Goal: Task Accomplishment & Management: Use online tool/utility

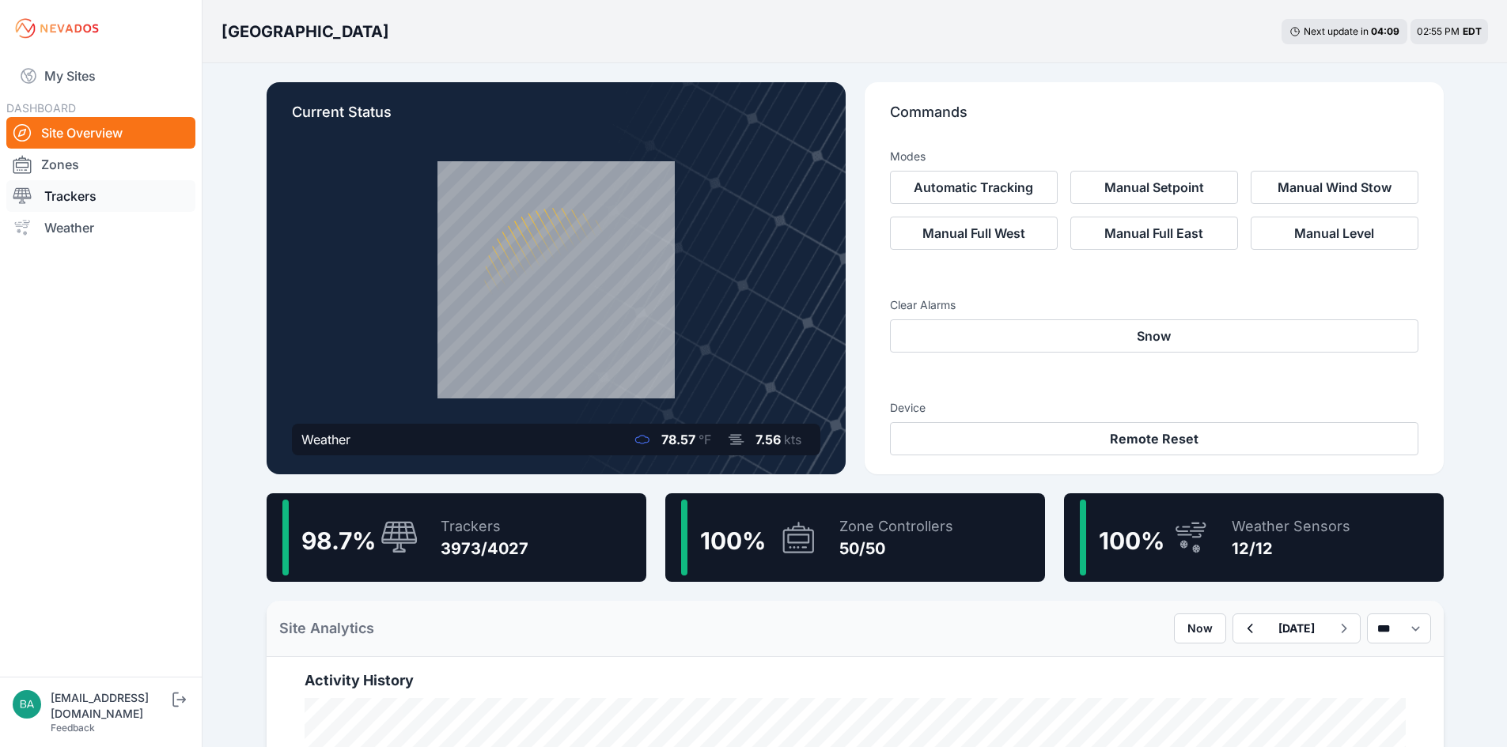
click at [78, 191] on link "Trackers" at bounding box center [100, 196] width 189 height 32
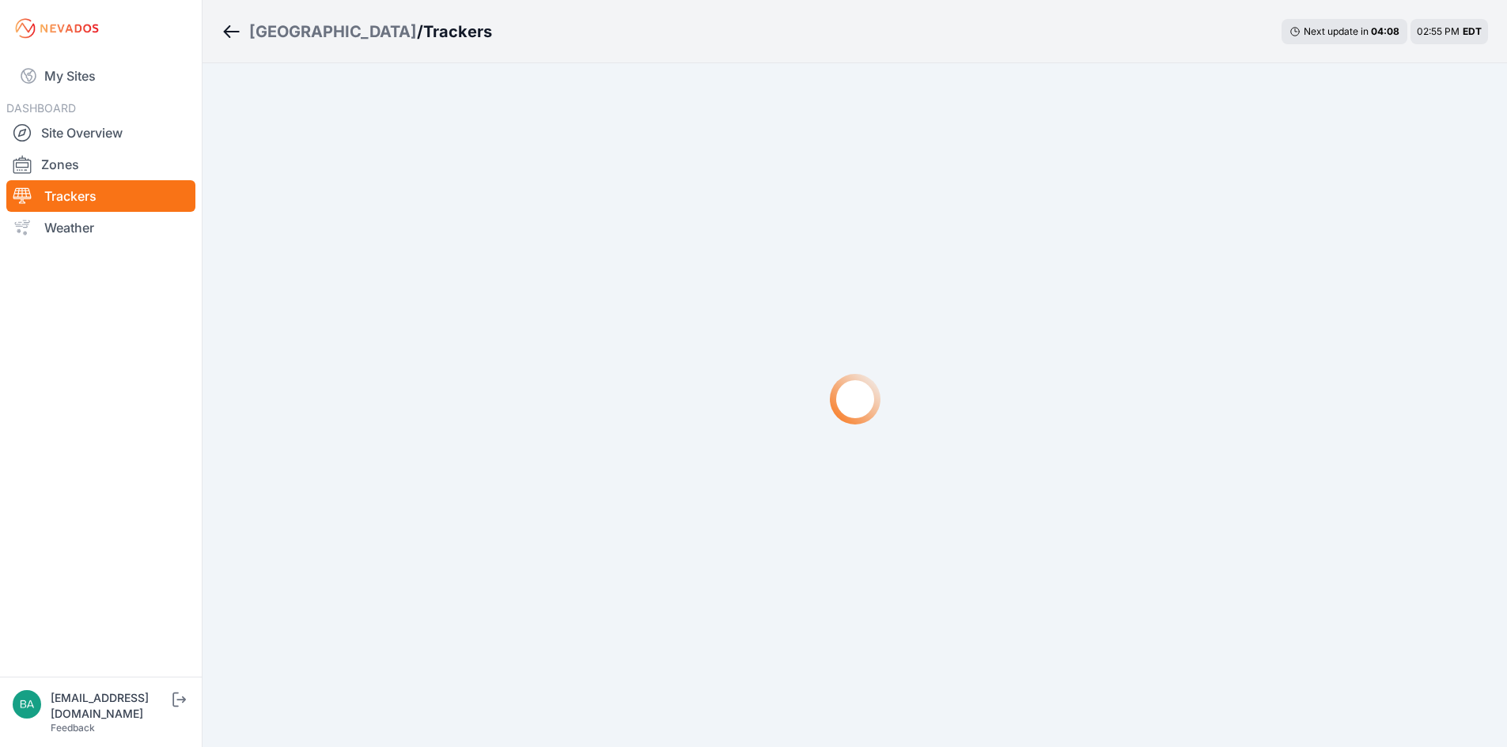
click at [79, 193] on link "Trackers" at bounding box center [100, 196] width 189 height 32
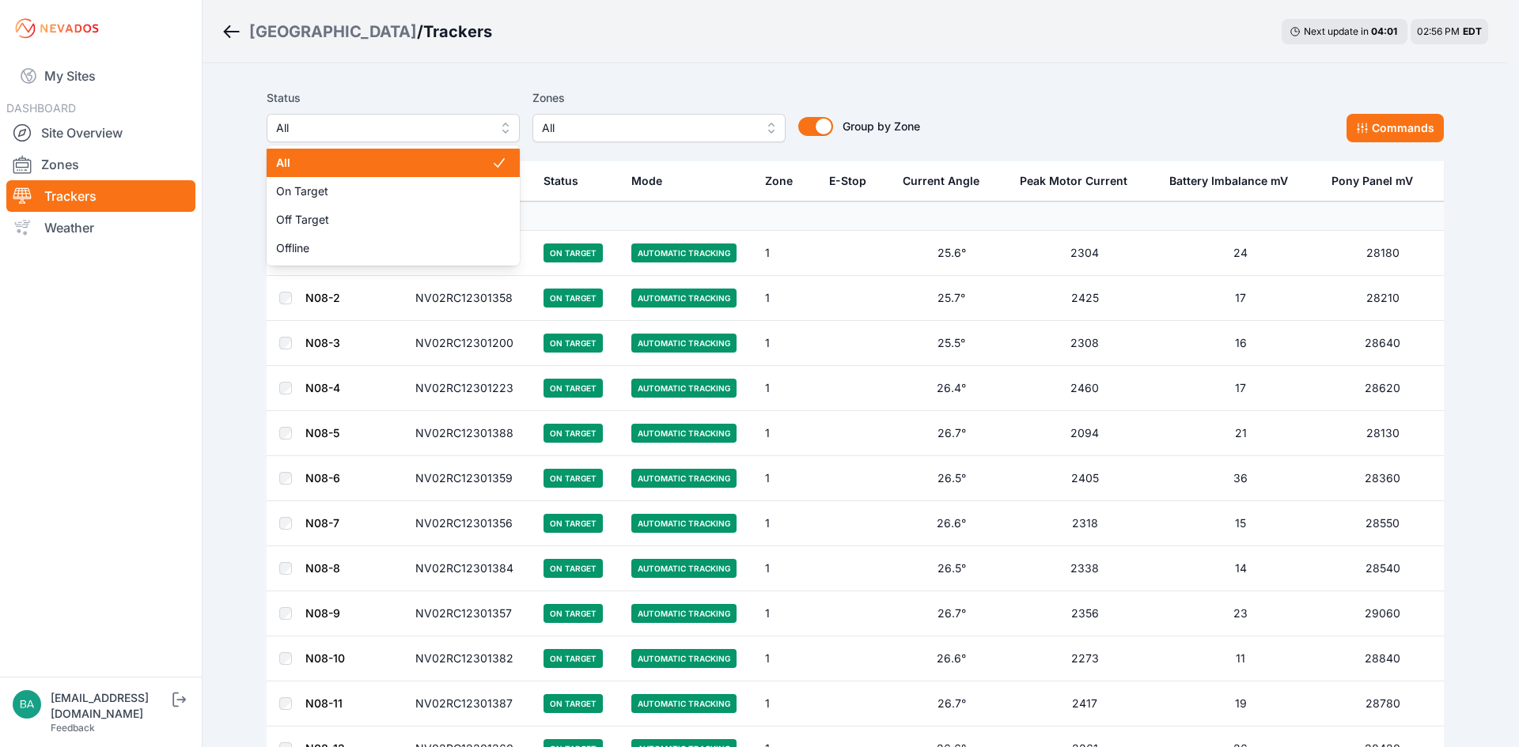
click at [451, 125] on span "All" at bounding box center [382, 128] width 212 height 19
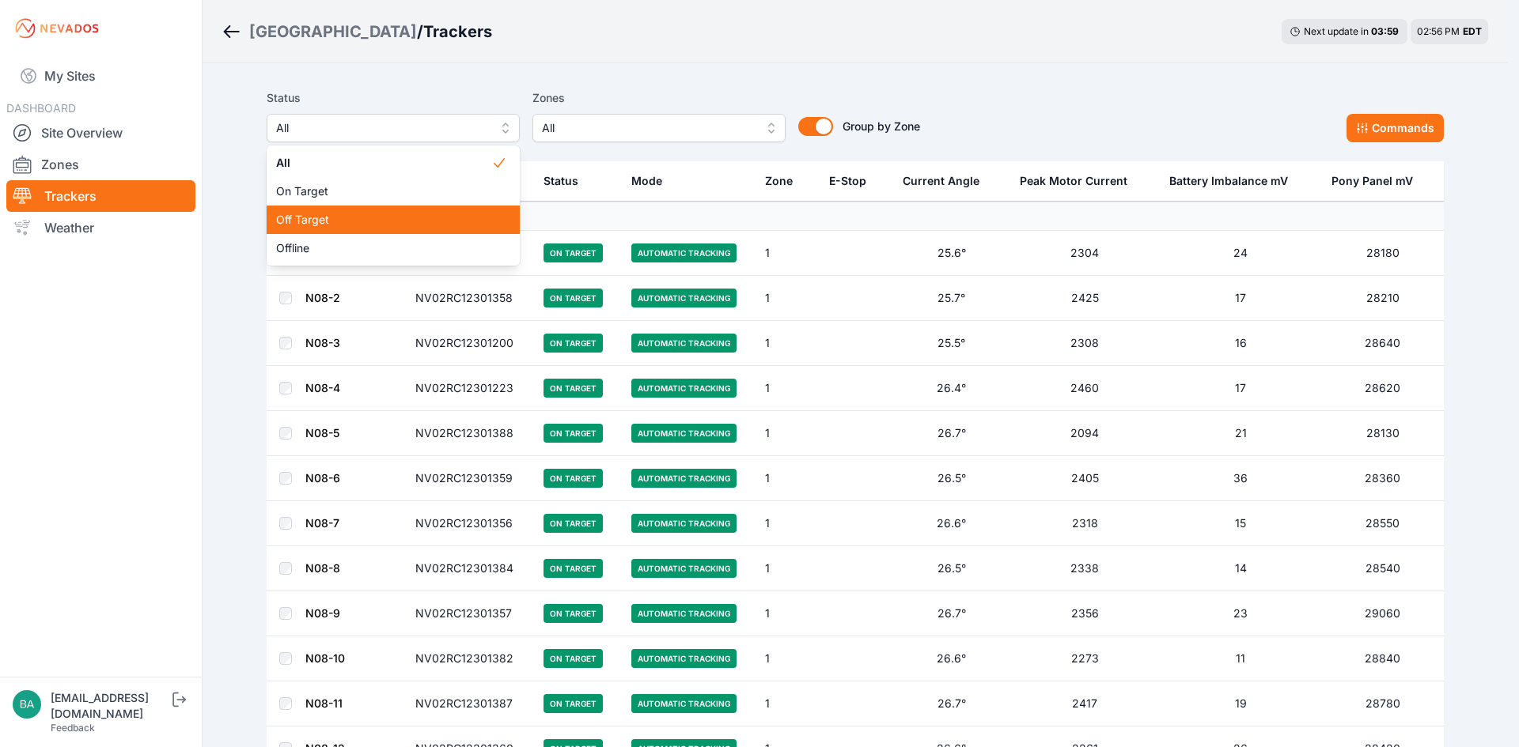
click at [307, 214] on span "Off Target" at bounding box center [383, 220] width 215 height 16
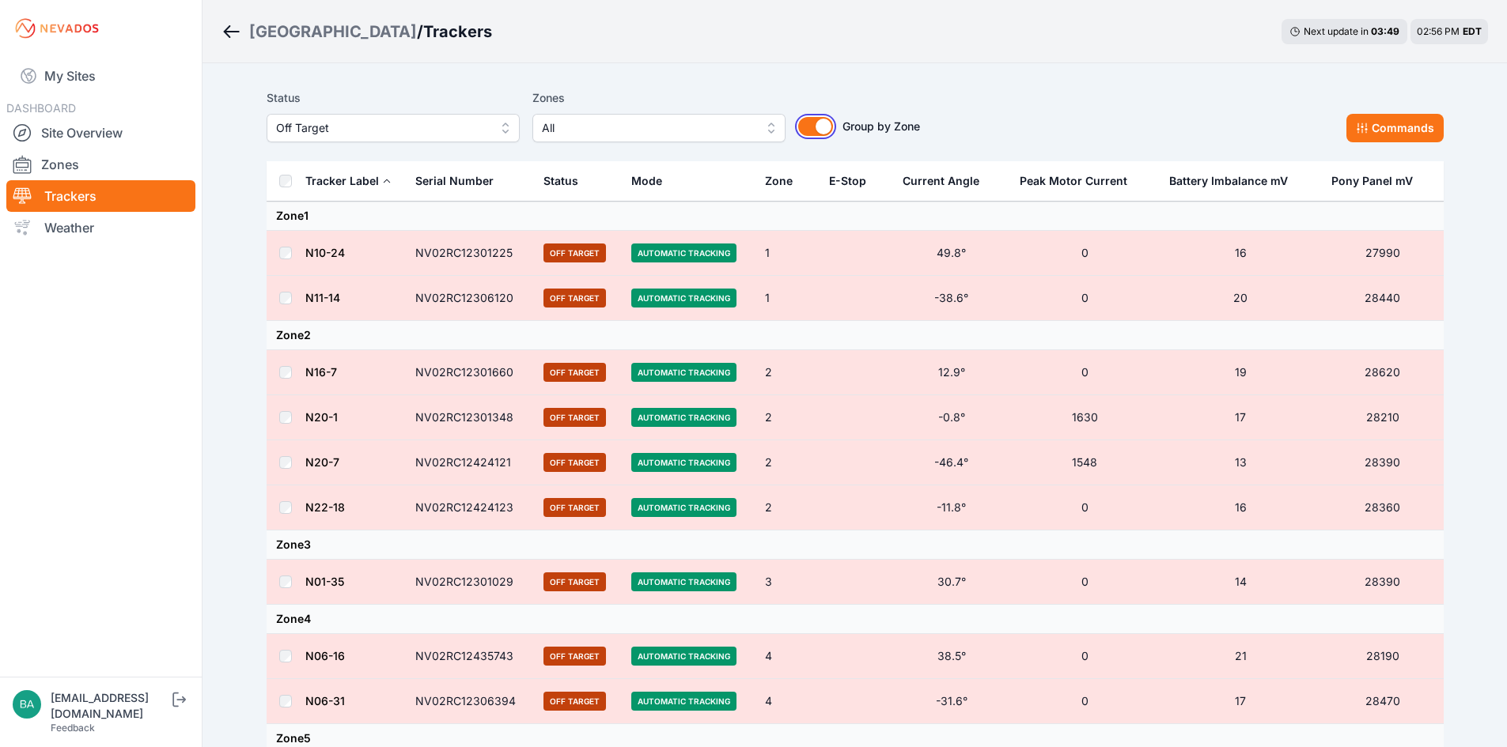
click at [804, 126] on button "Group by Zone" at bounding box center [815, 126] width 35 height 19
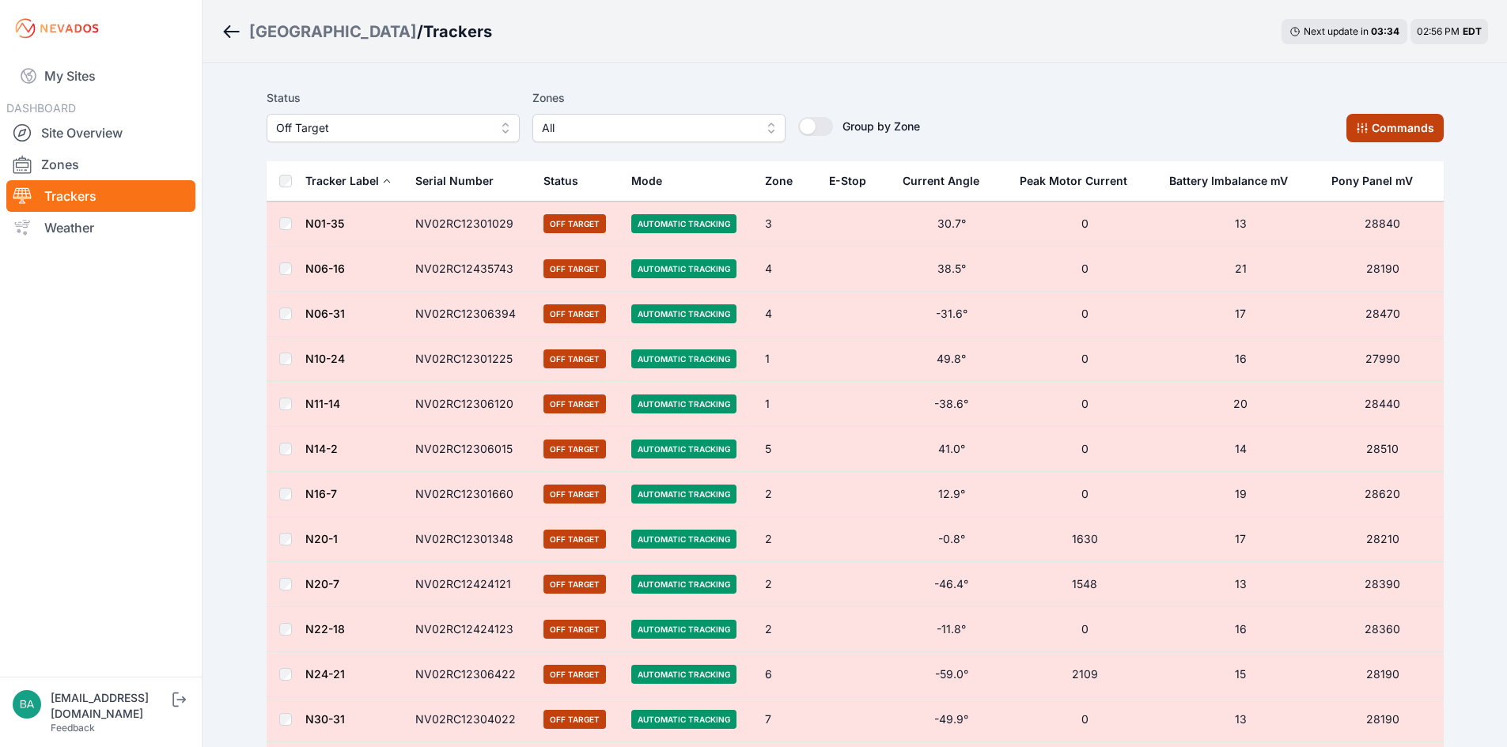
click at [1402, 127] on button "Commands" at bounding box center [1394, 128] width 97 height 28
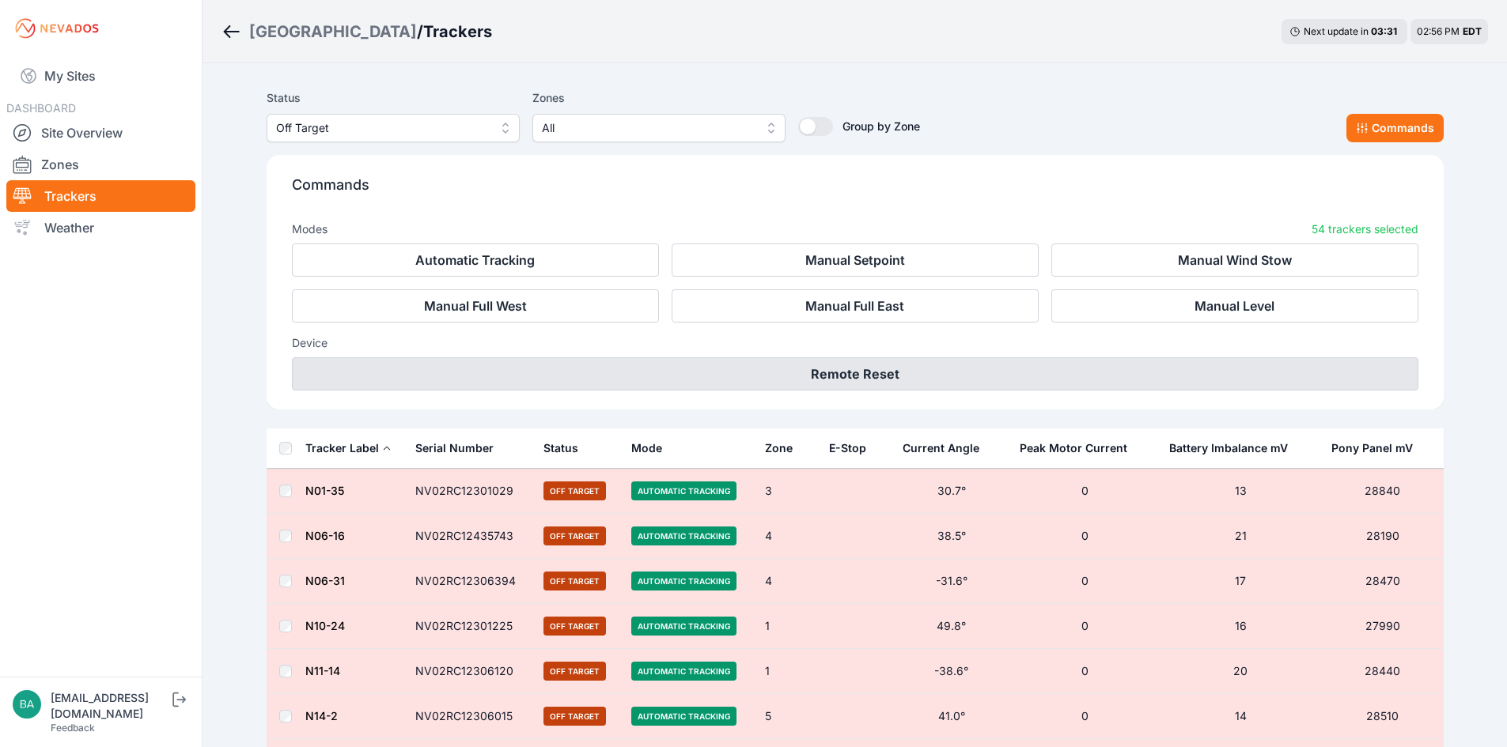
click at [838, 376] on button "Remote Reset" at bounding box center [855, 374] width 1126 height 33
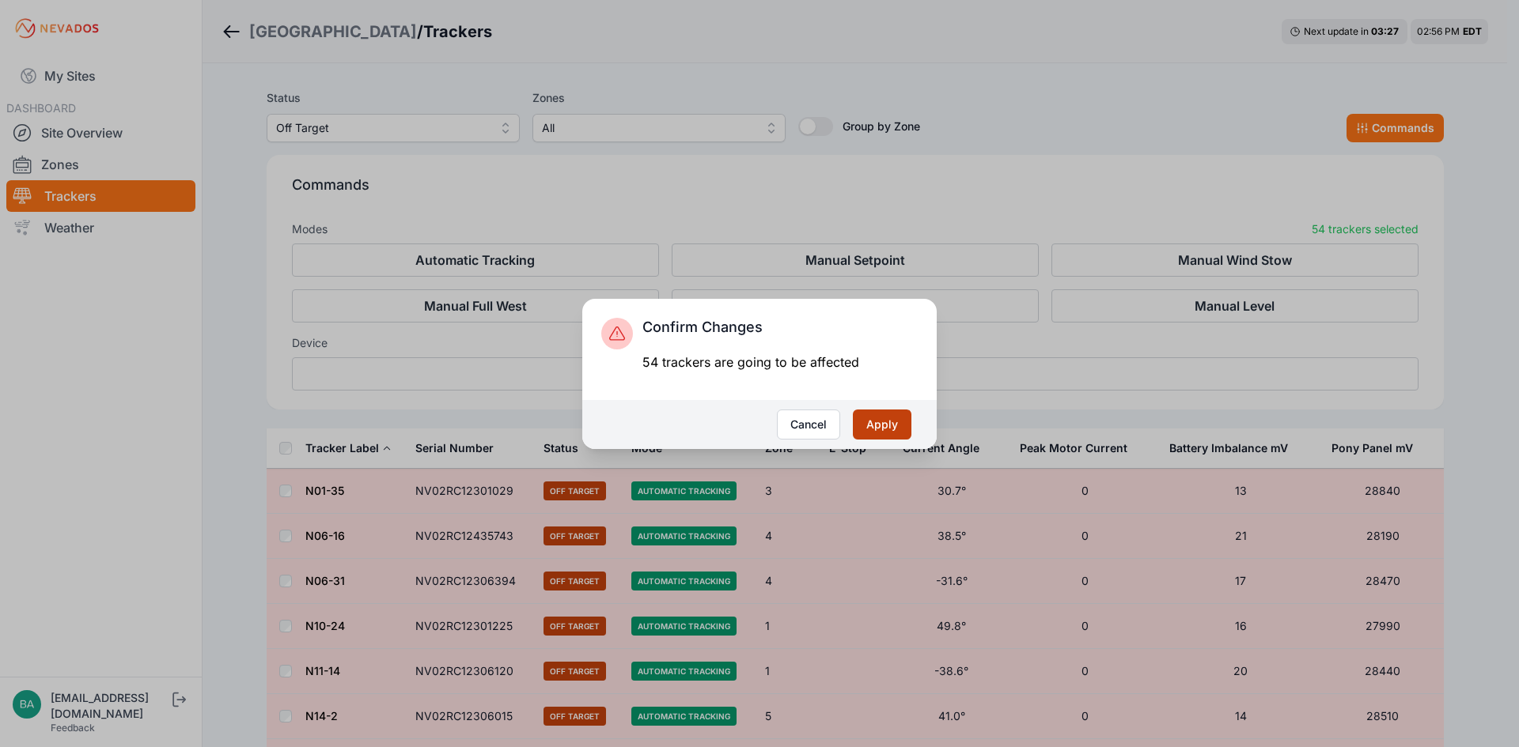
click at [886, 426] on button "Apply" at bounding box center [882, 425] width 59 height 30
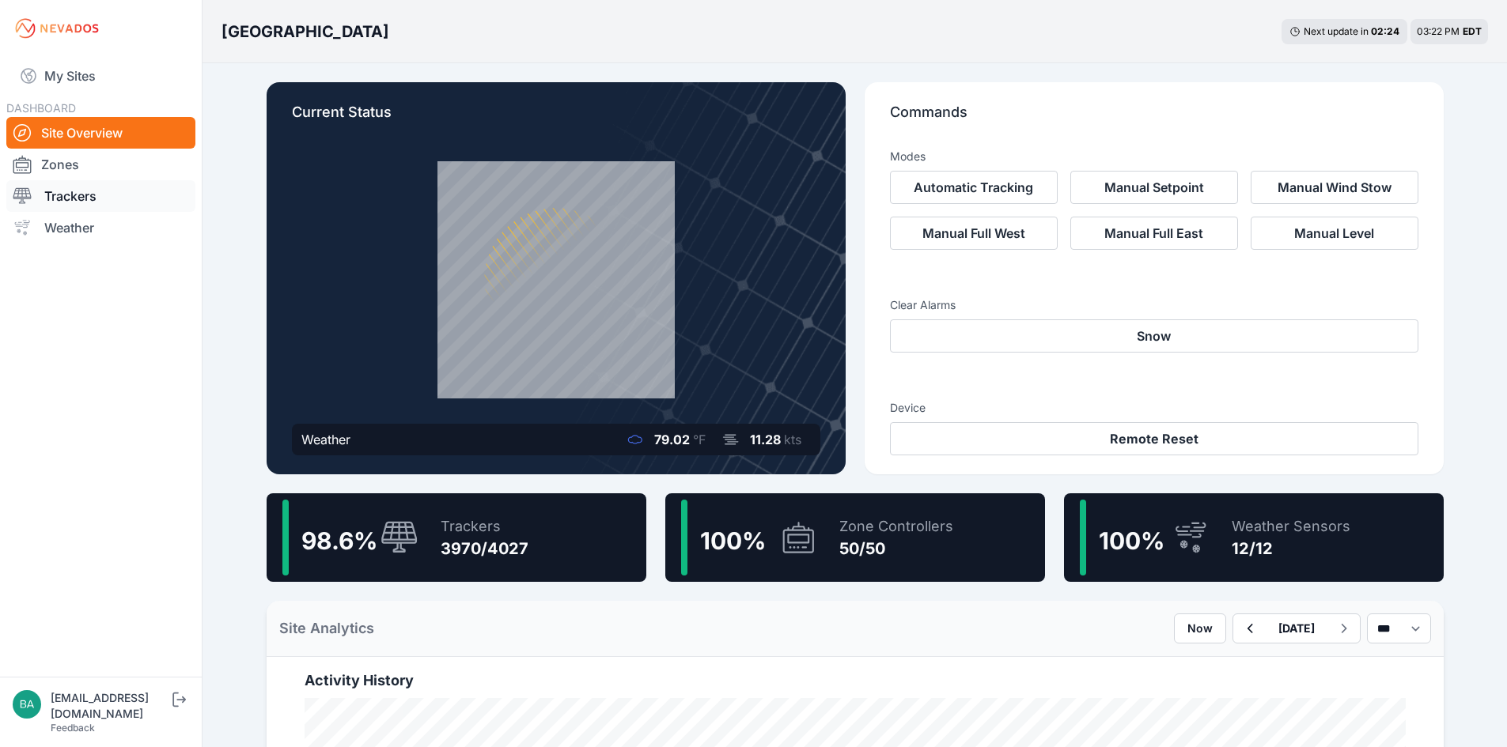
click at [74, 192] on link "Trackers" at bounding box center [100, 196] width 189 height 32
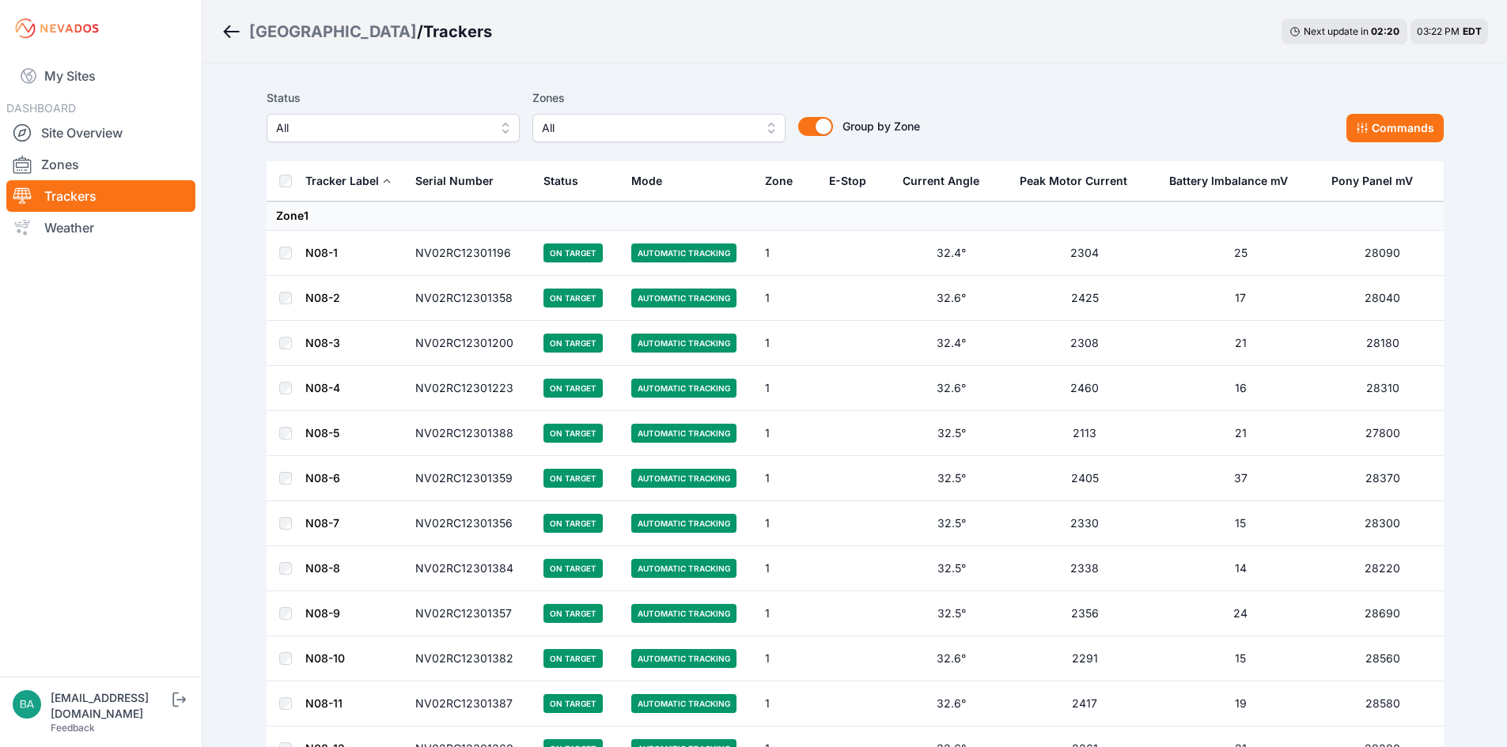
click at [505, 127] on button "All" at bounding box center [393, 128] width 253 height 28
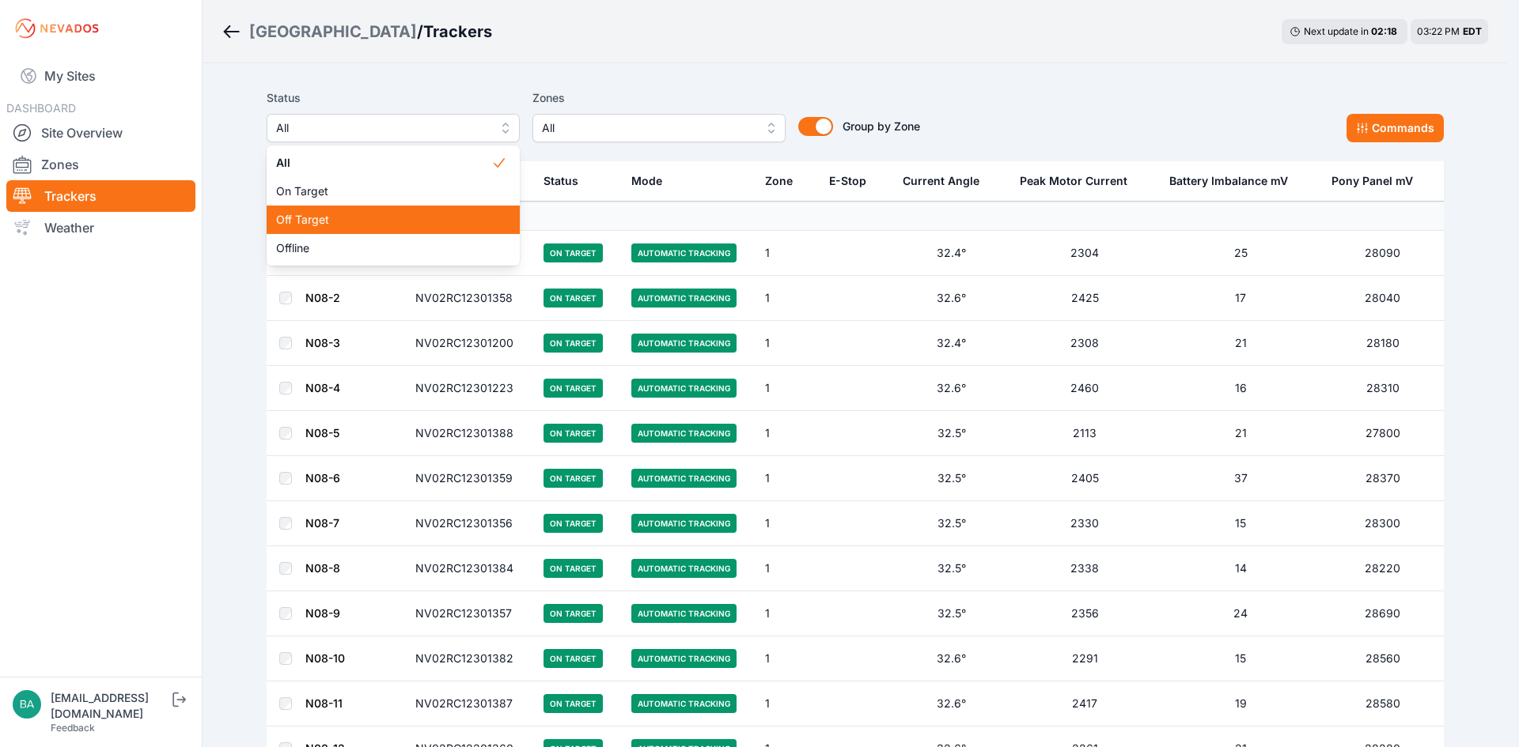
click at [357, 221] on span "Off Target" at bounding box center [383, 220] width 215 height 16
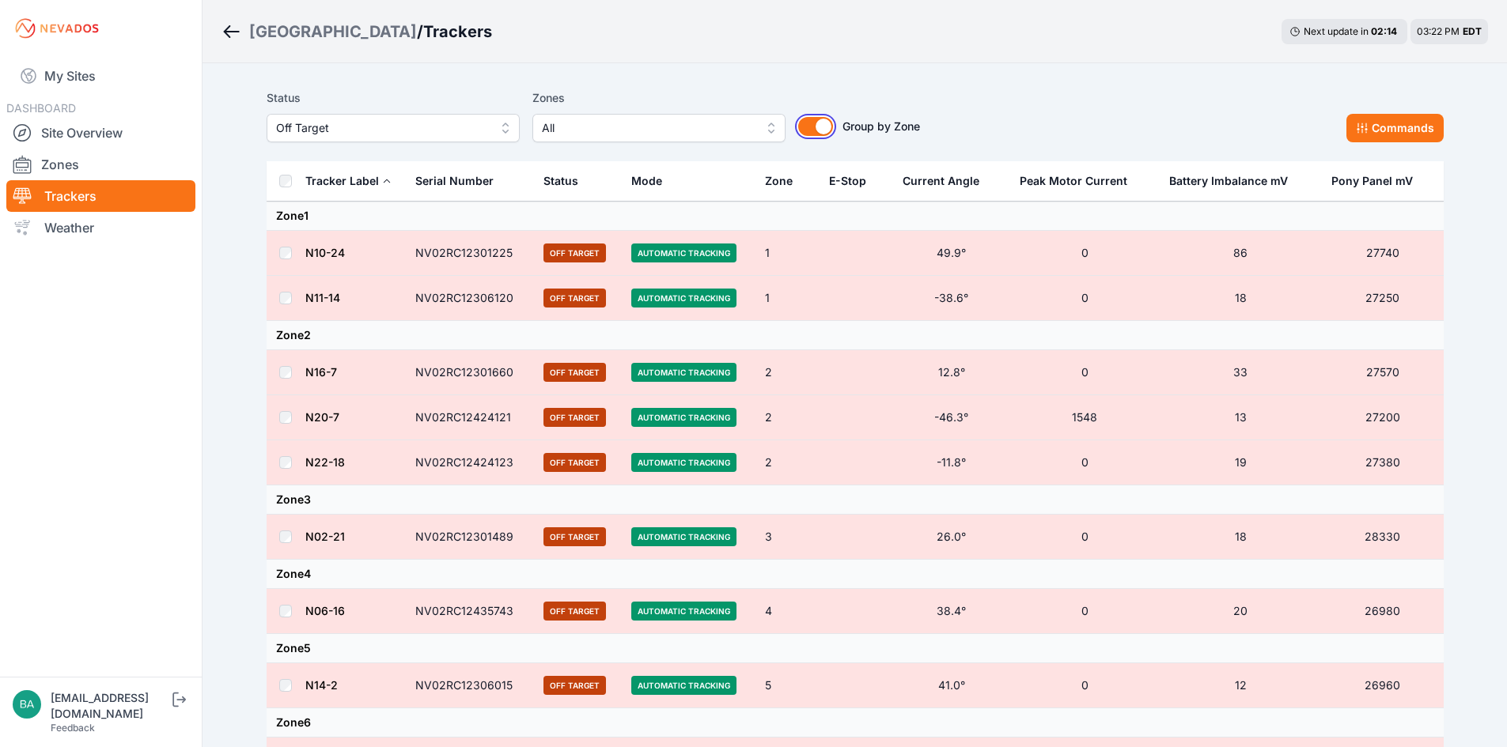
click at [807, 127] on button "Group by Zone" at bounding box center [815, 126] width 35 height 19
